Goal: Use online tool/utility

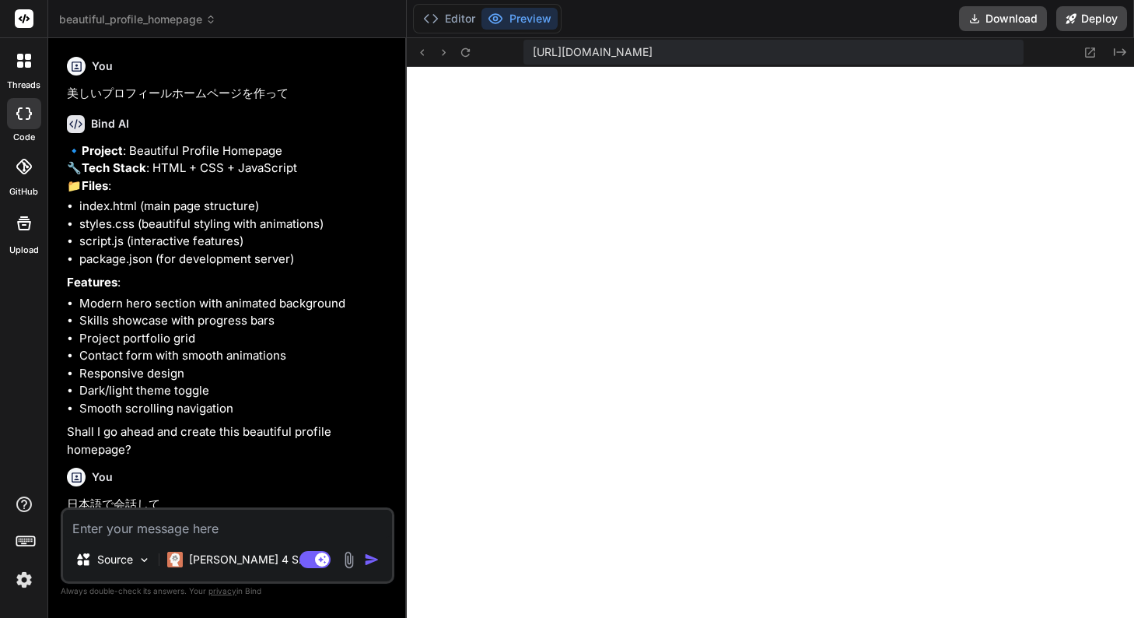
scroll to position [769, 0]
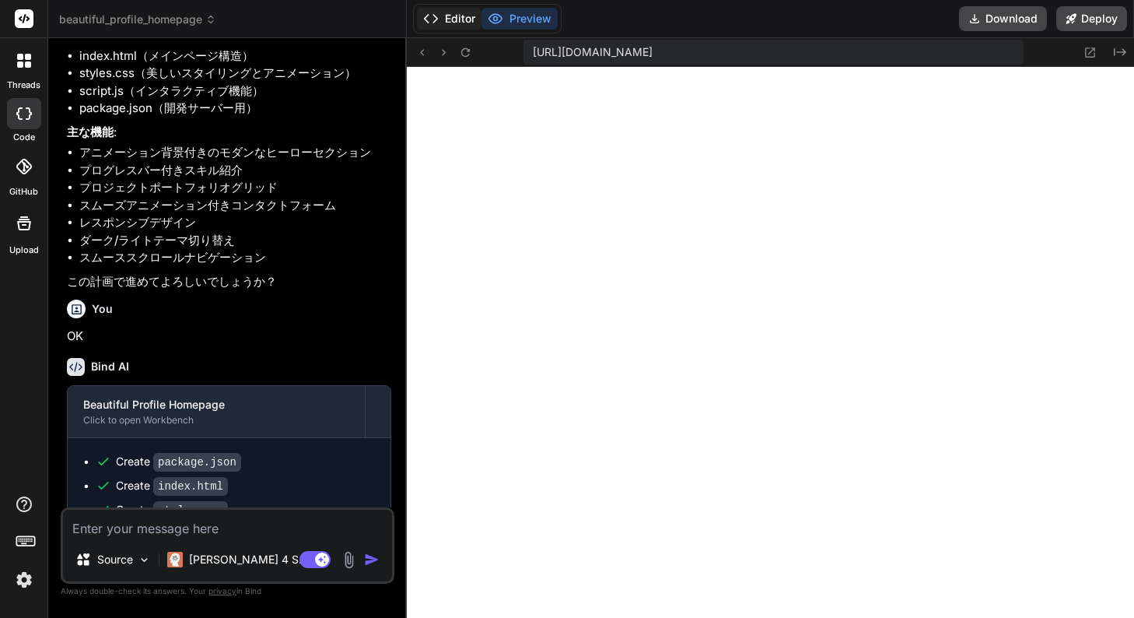
click at [464, 26] on button "Editor" at bounding box center [449, 19] width 65 height 22
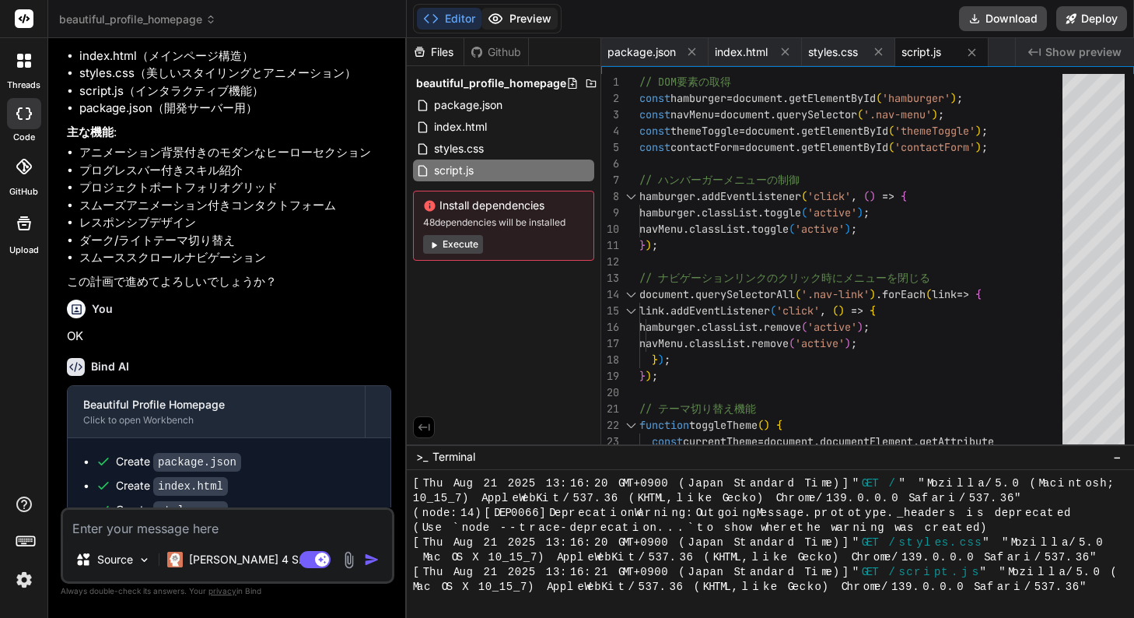
click at [514, 18] on button "Preview" at bounding box center [520, 19] width 76 height 22
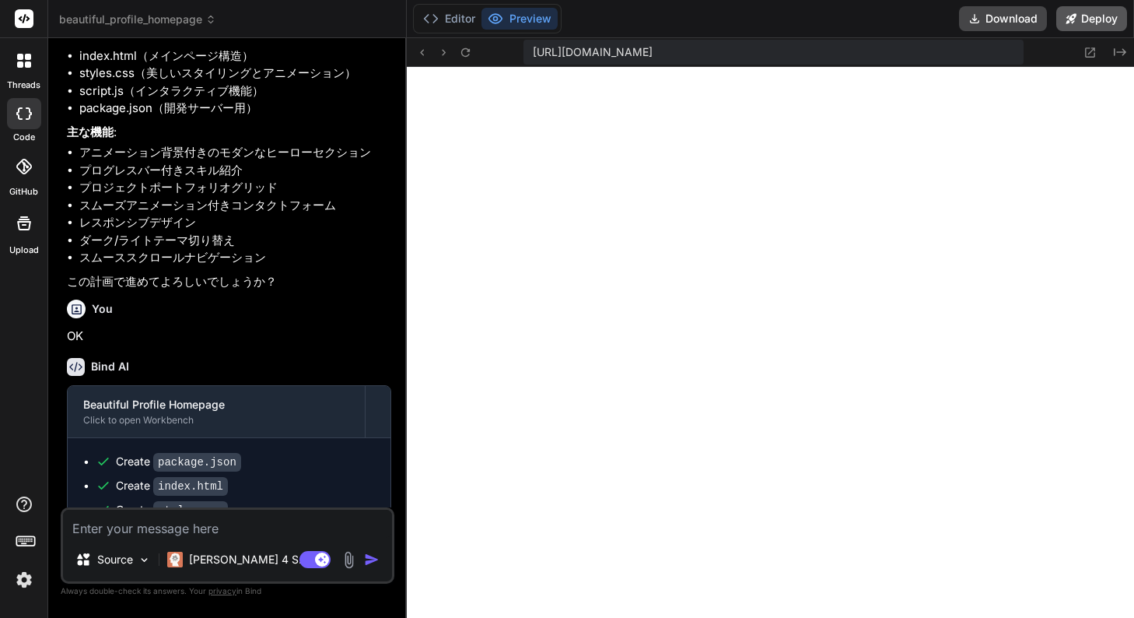
click at [1063, 20] on button "Deploy" at bounding box center [1092, 18] width 71 height 25
click at [1089, 15] on button "Deploy" at bounding box center [1092, 18] width 71 height 25
click at [1099, 16] on button "Deploy" at bounding box center [1092, 18] width 71 height 25
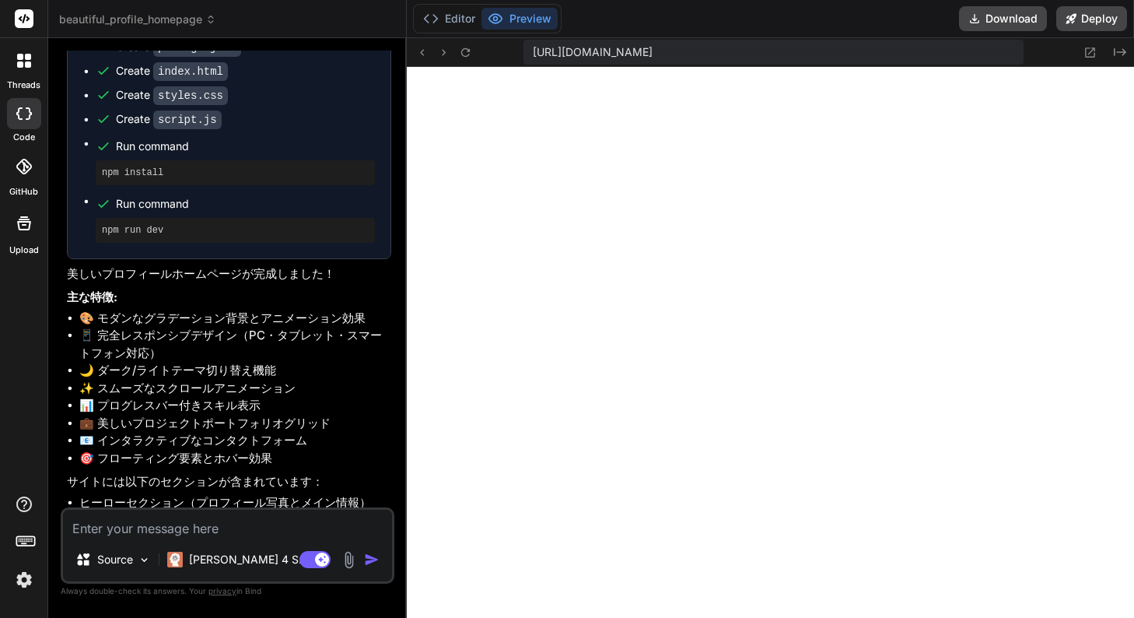
scroll to position [1193, 0]
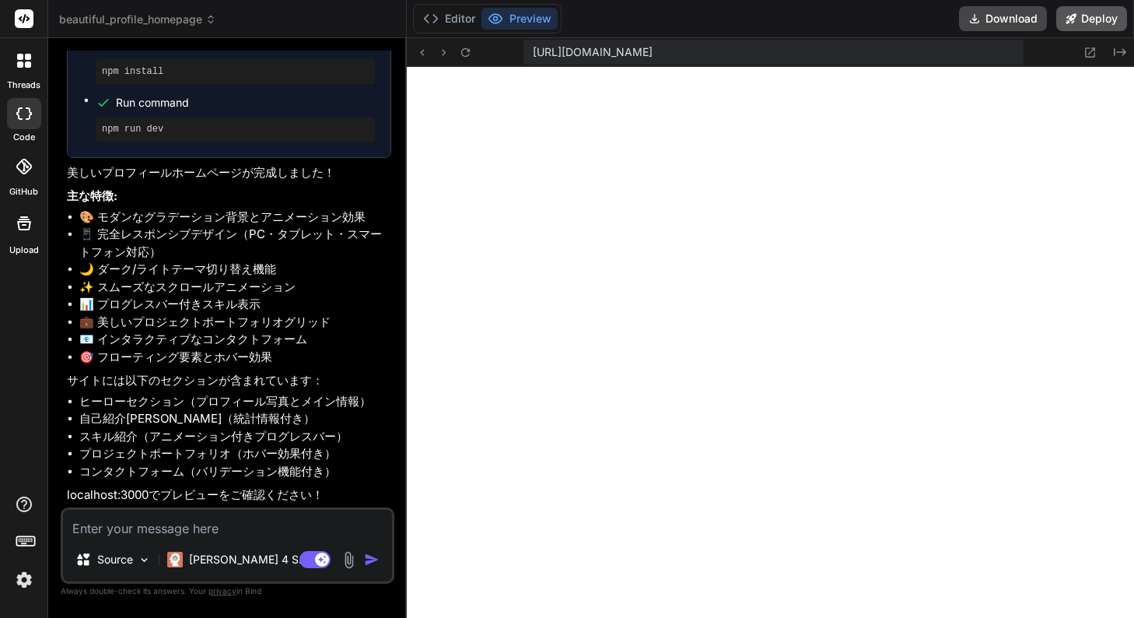
click at [1074, 14] on icon at bounding box center [1071, 18] width 11 height 11
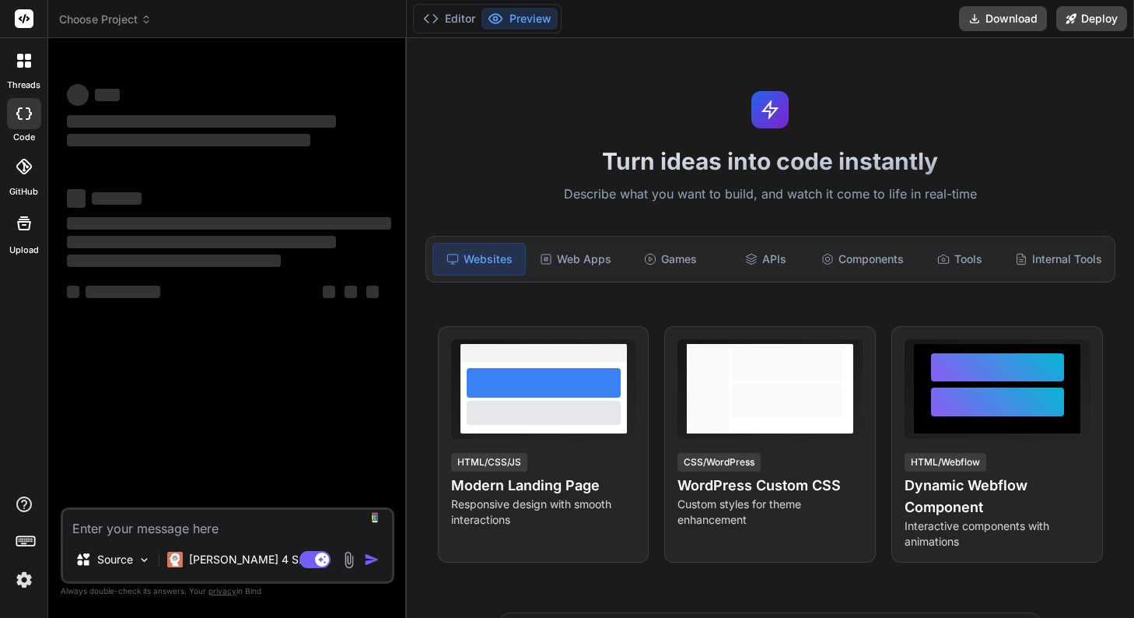
click at [17, 71] on div at bounding box center [24, 60] width 33 height 33
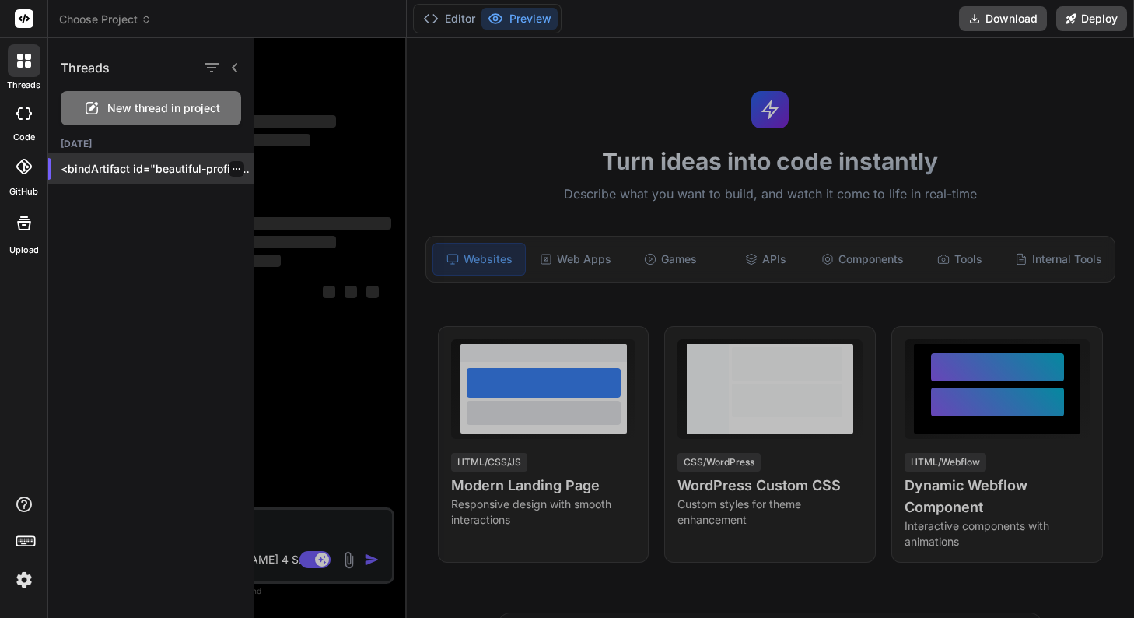
click at [137, 167] on p "<bindArtifact id="beautiful-profile-homepage" title="Beautiful Profile Homepage…" at bounding box center [157, 169] width 193 height 16
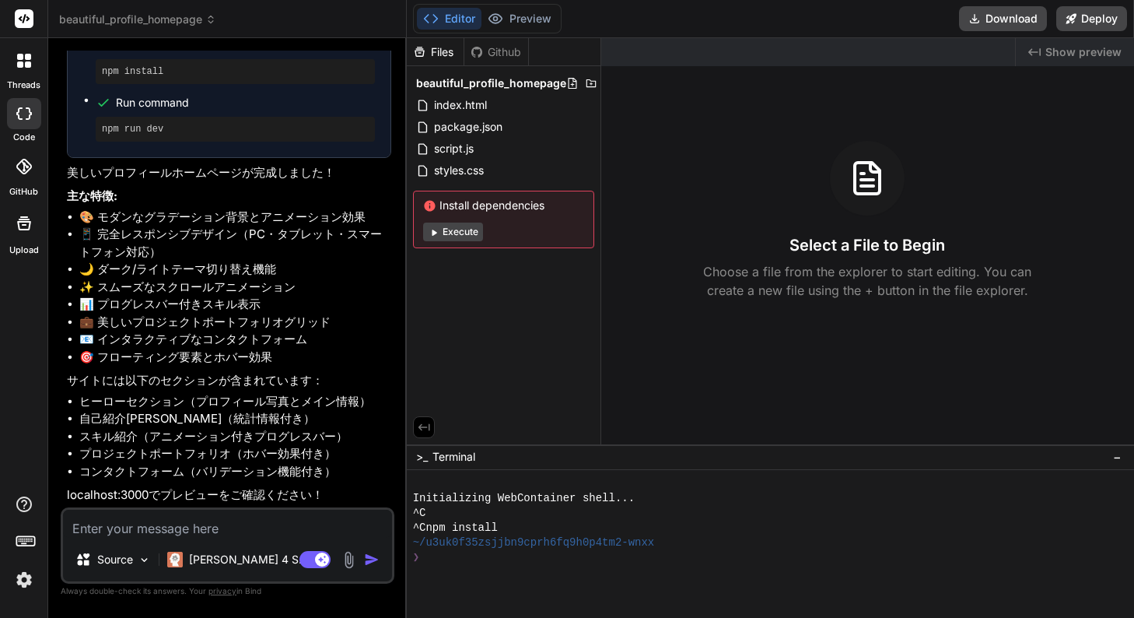
scroll to position [1210, 0]
click at [474, 233] on button "Execute" at bounding box center [453, 232] width 60 height 19
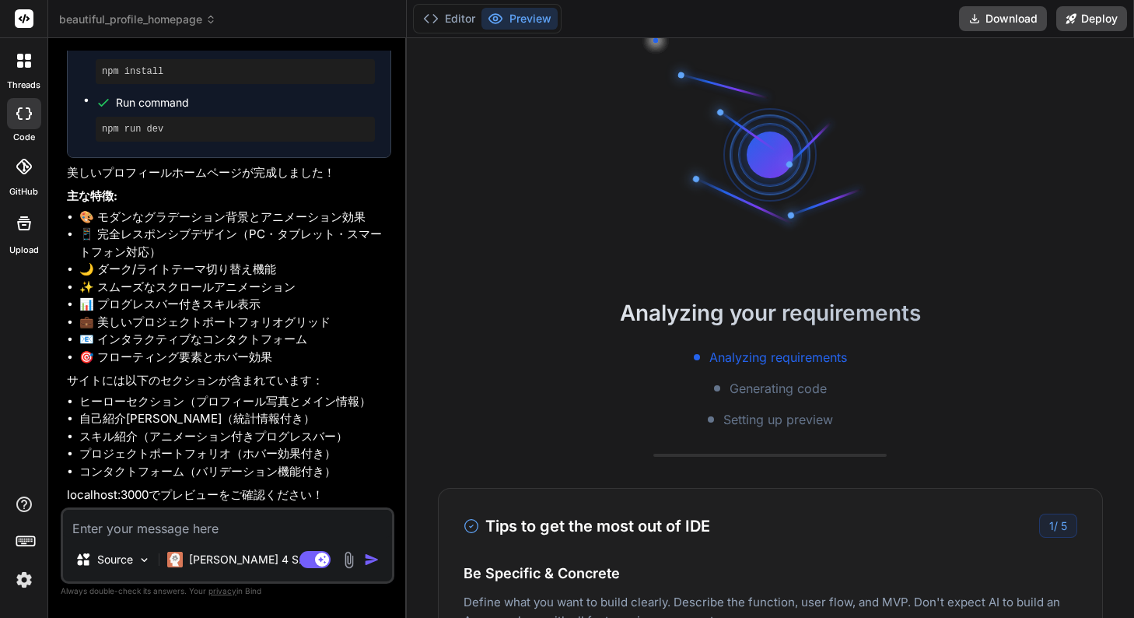
scroll to position [723, 0]
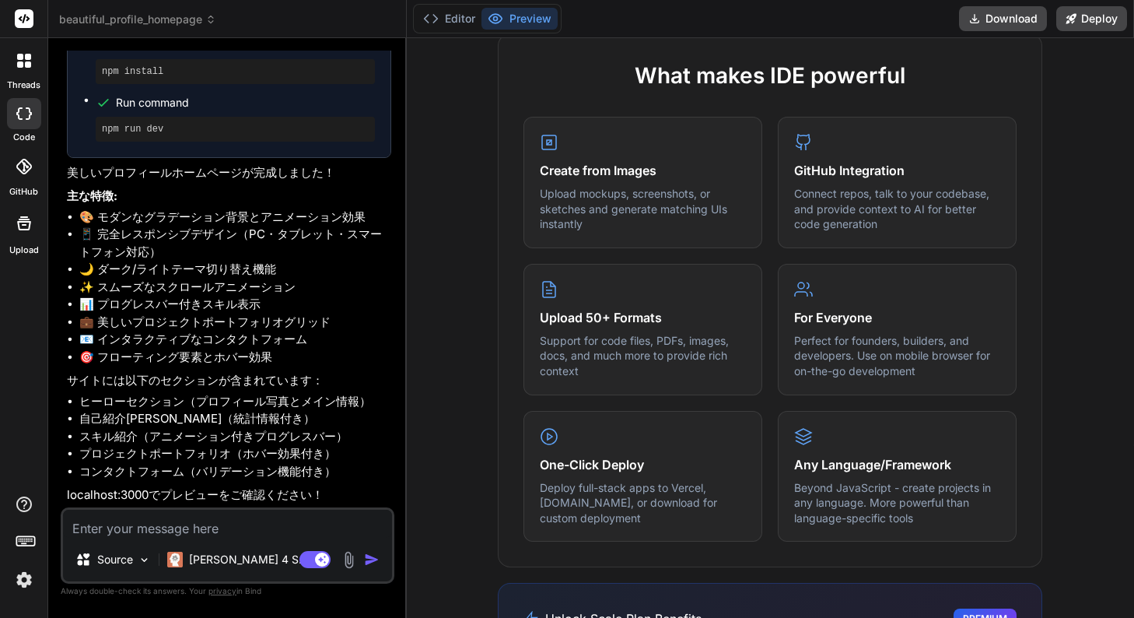
type textarea "x"
